Goal: Browse casually

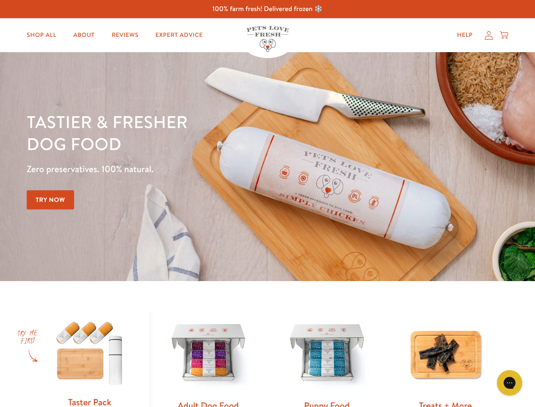
click at [267, 203] on div "Tastier & fresher dog food Zero preservatives. 100% natural. Try Now" at bounding box center [187, 167] width 321 height 112
click at [510, 383] on icon "Gorgias live chat" at bounding box center [510, 382] width 8 height 8
